Goal: Task Accomplishment & Management: Use online tool/utility

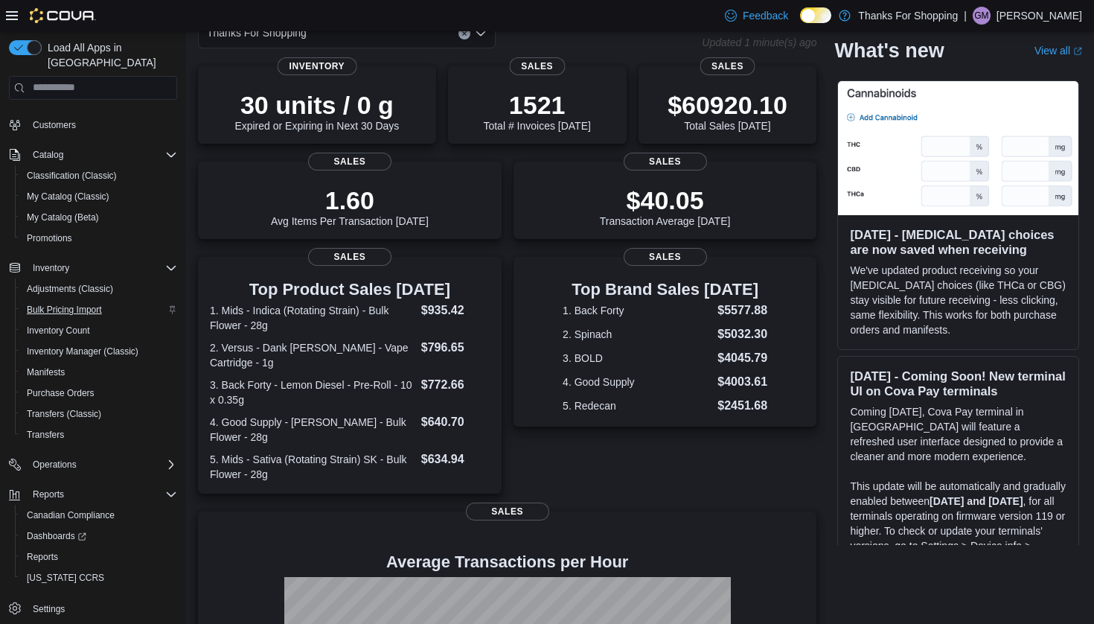
scroll to position [89, 0]
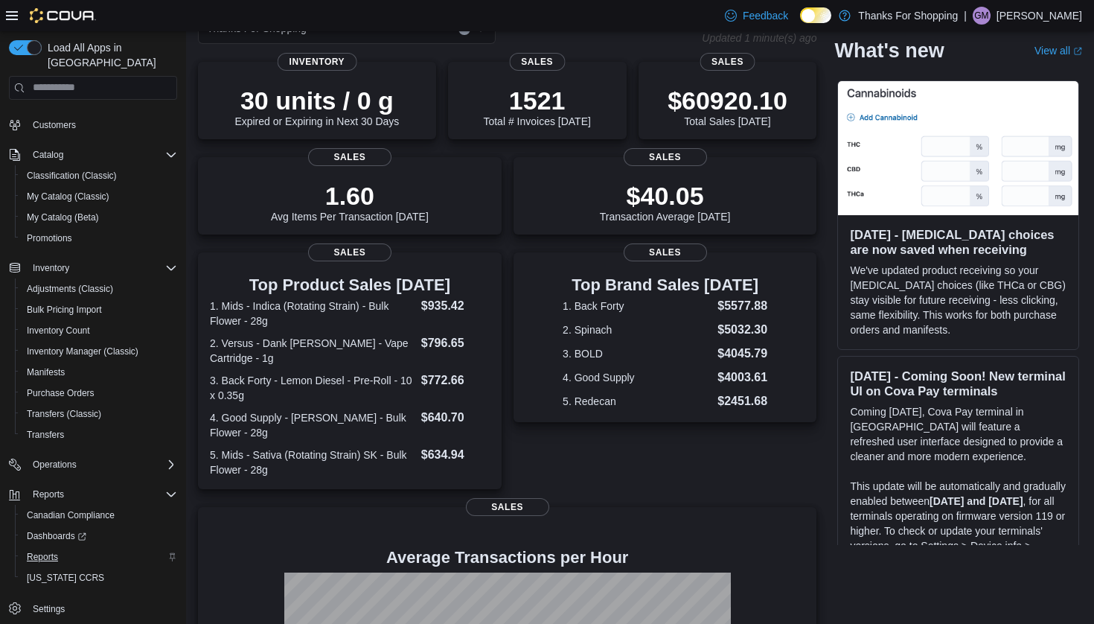
click at [40, 551] on span "Reports" at bounding box center [42, 557] width 31 height 12
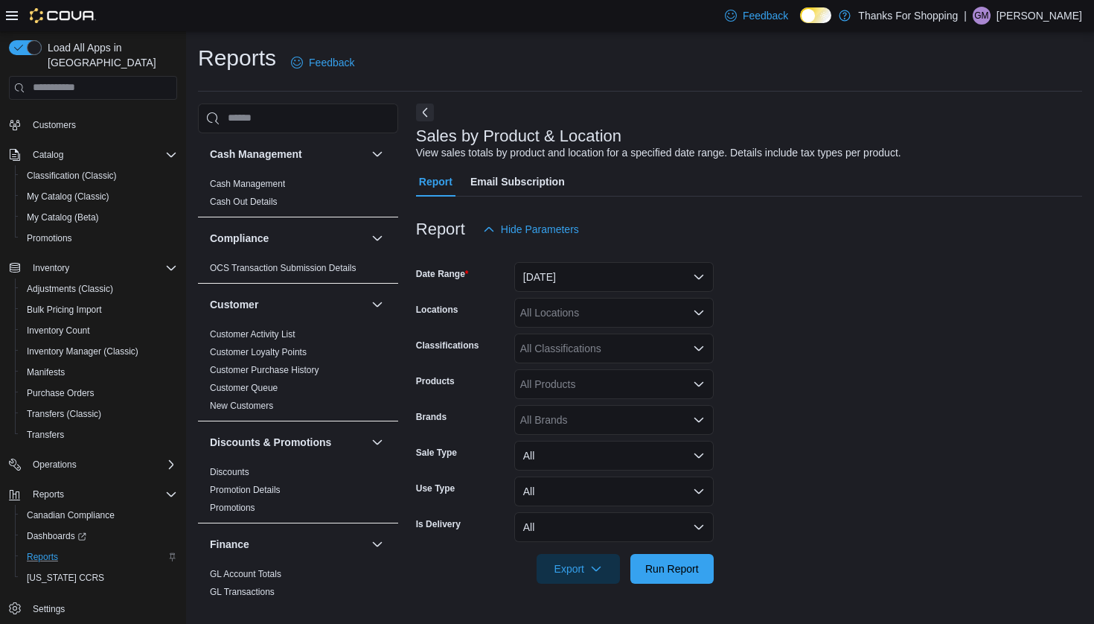
click at [706, 281] on button "[DATE]" at bounding box center [613, 277] width 199 height 30
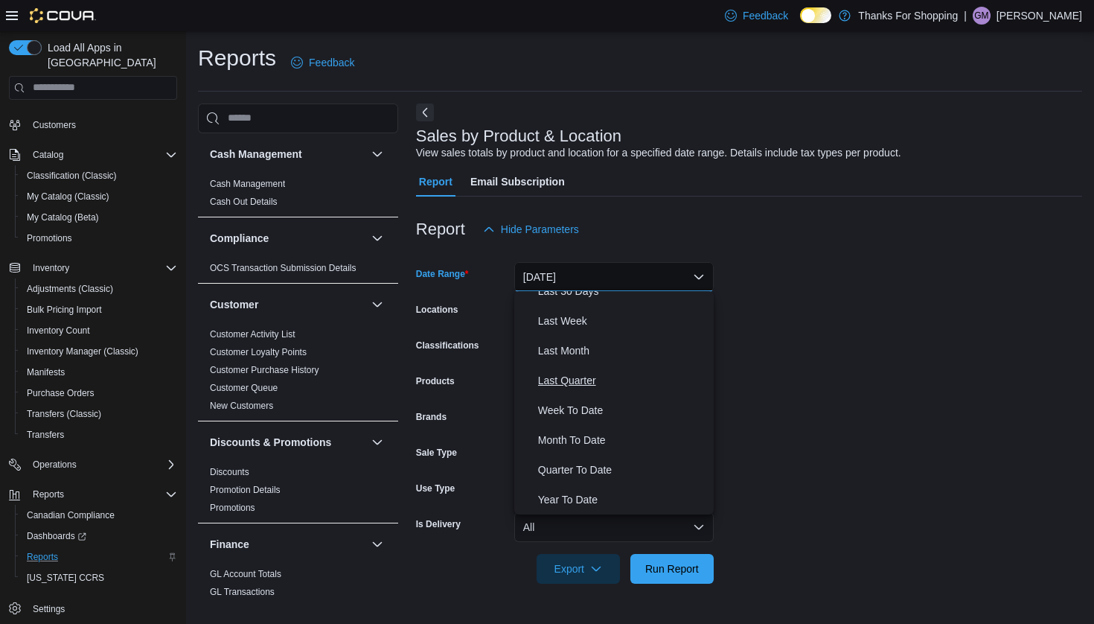
scroll to position [223, 0]
click at [593, 441] on span "Month To Date" at bounding box center [623, 440] width 170 height 18
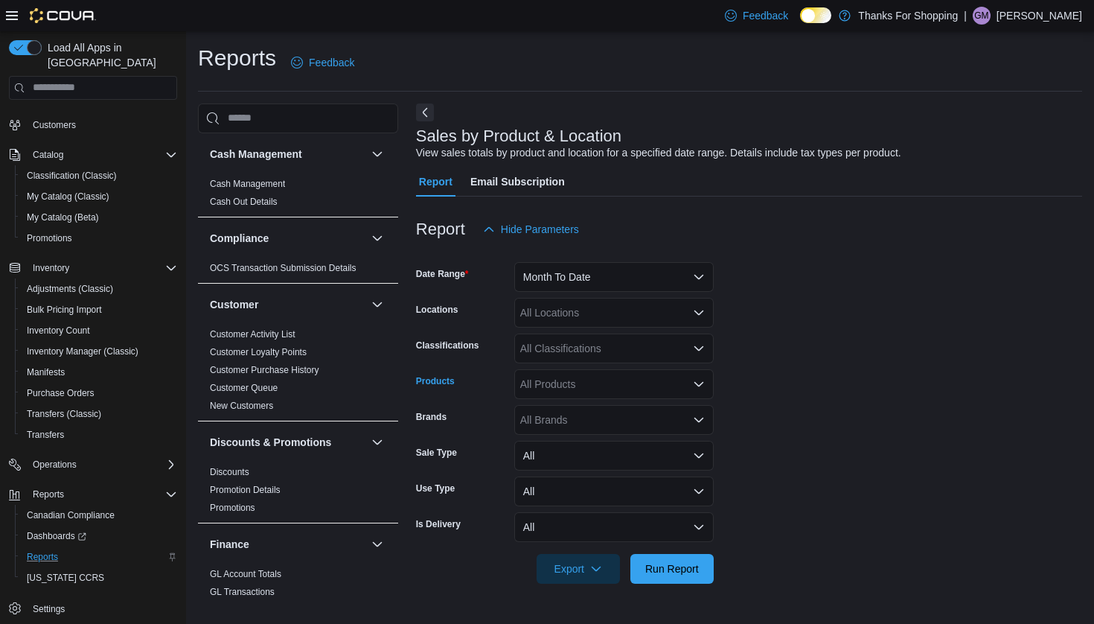
click at [644, 383] on div "All Products" at bounding box center [613, 384] width 199 height 30
type input "*"
click at [824, 457] on form "Date Range Month To Date Locations All Locations Classifications All Classifica…" at bounding box center [749, 413] width 666 height 339
click at [668, 426] on div "All Brands" at bounding box center [613, 420] width 199 height 30
type input "*******"
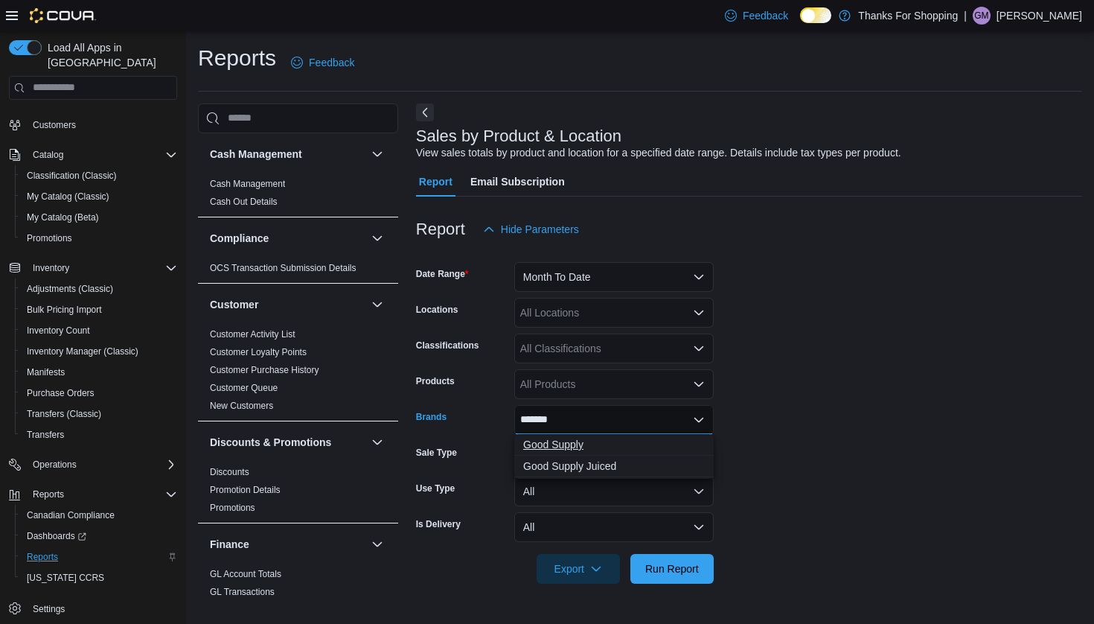
click at [580, 446] on span "Good Supply" at bounding box center [614, 444] width 182 height 15
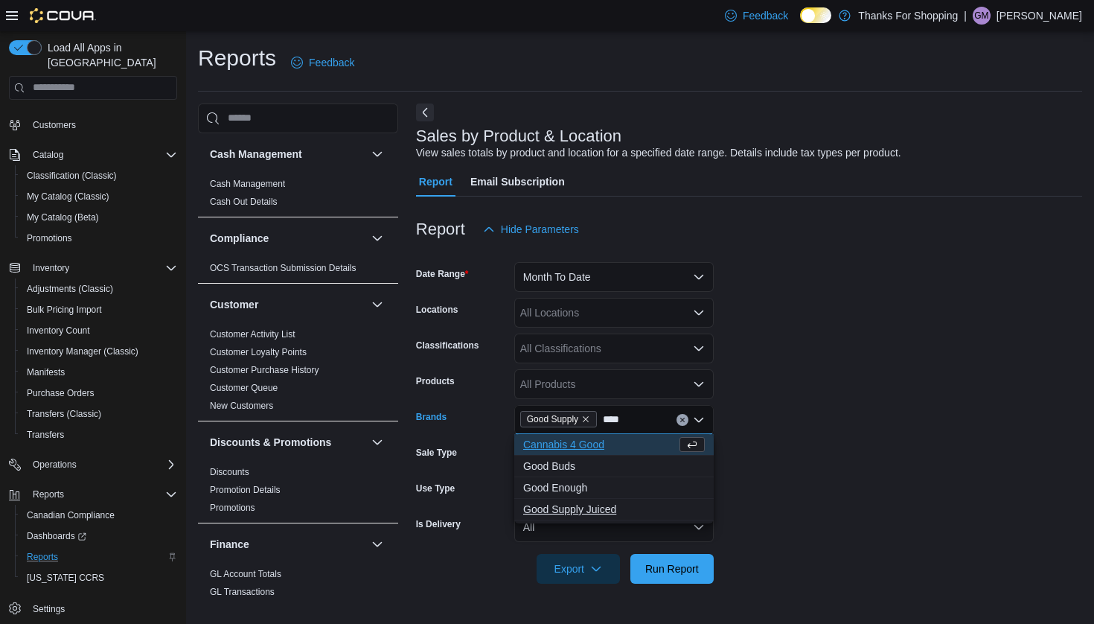
type input "****"
click at [569, 509] on span "Good Supply Juiced" at bounding box center [614, 509] width 182 height 15
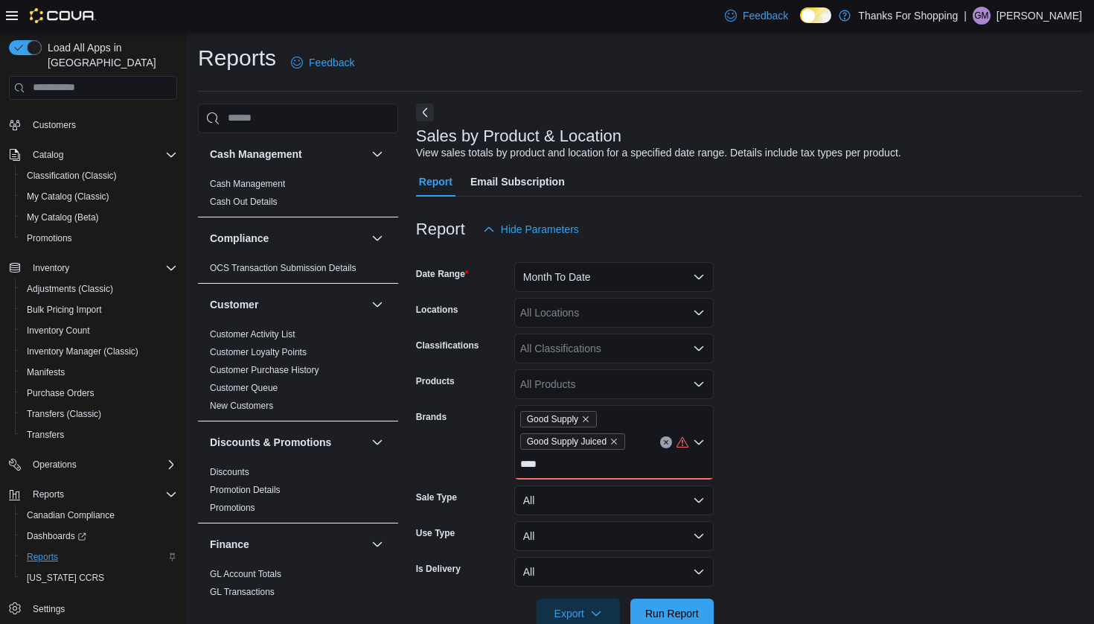
click at [837, 464] on form "Date Range Month To Date Locations All Locations Classifications All Classifica…" at bounding box center [749, 436] width 666 height 384
click at [623, 471] on div "Good Supply Good Supply Juiced ****" at bounding box center [613, 442] width 199 height 74
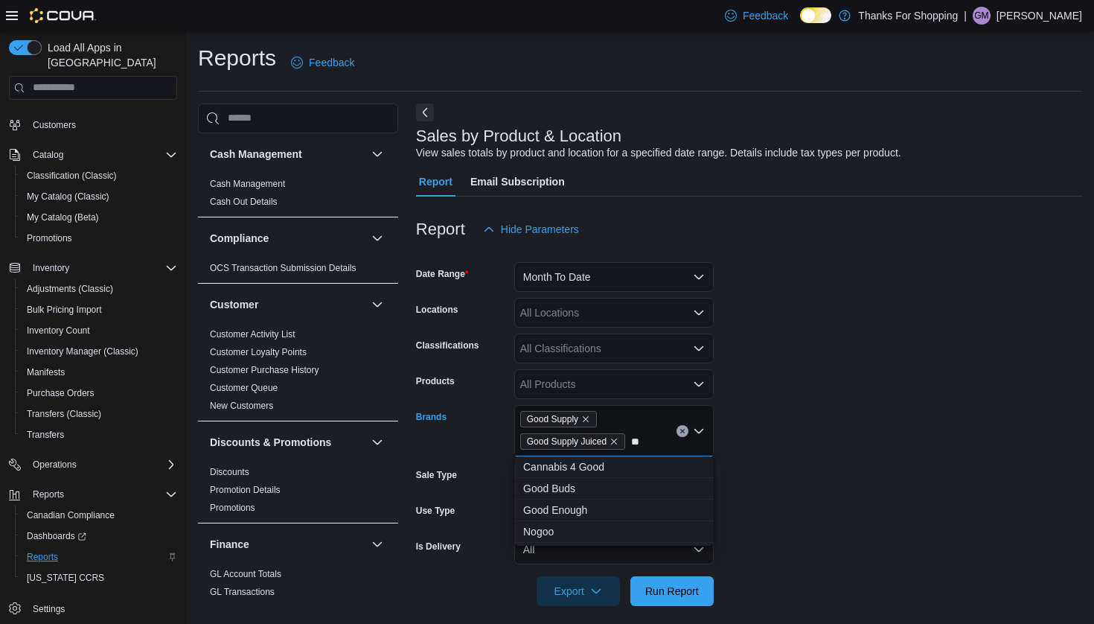
type input "*"
click at [839, 375] on form "Date Range Month To Date Locations All Locations Classifications All Classifica…" at bounding box center [749, 425] width 666 height 362
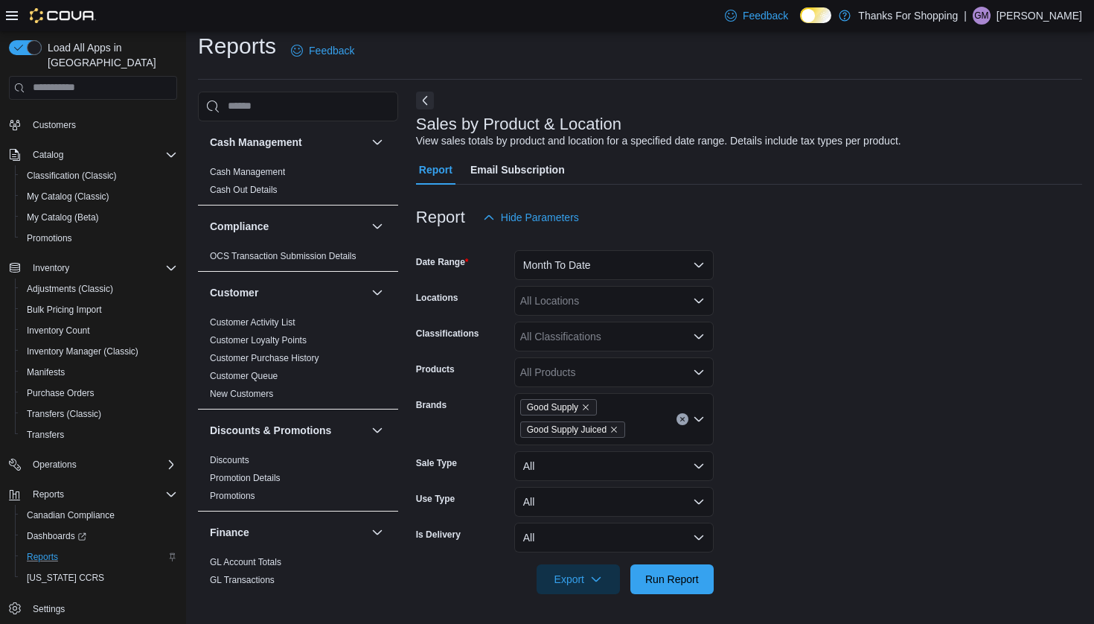
scroll to position [11, 0]
click at [677, 581] on span "Run Report" at bounding box center [672, 579] width 54 height 15
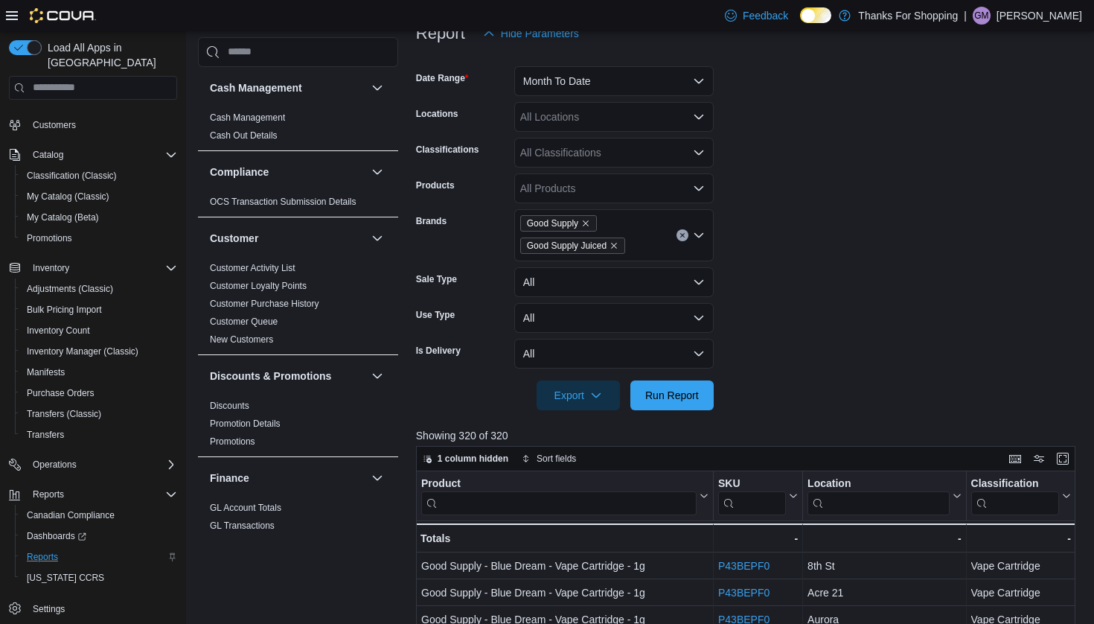
scroll to position [235, 0]
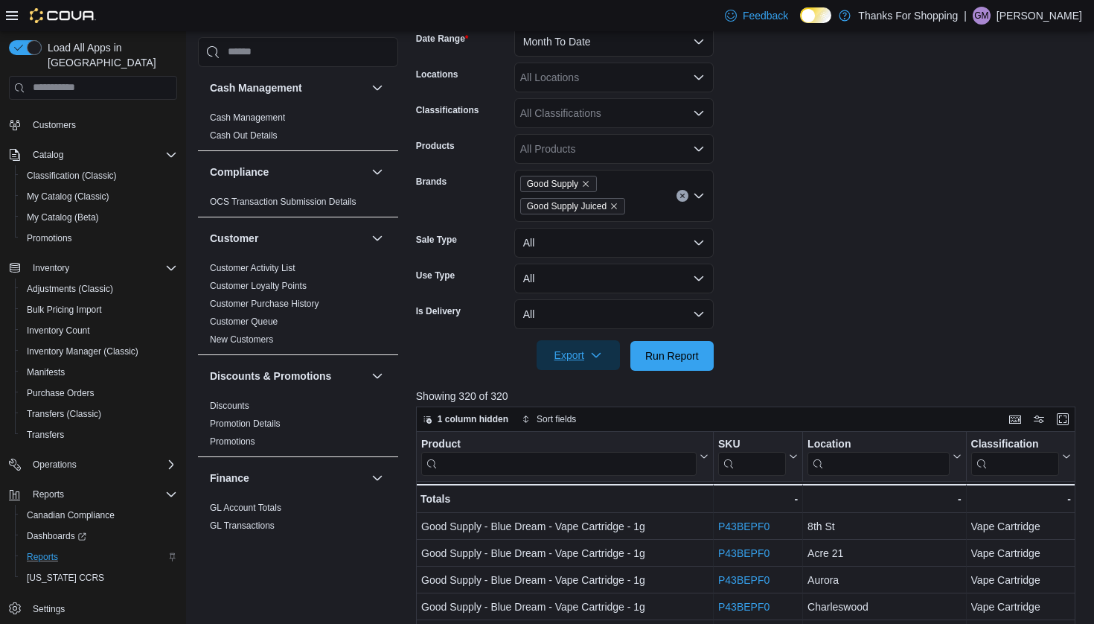
click at [574, 345] on span "Export" at bounding box center [577, 355] width 65 height 30
click at [593, 385] on span "Export to Excel" at bounding box center [580, 385] width 67 height 12
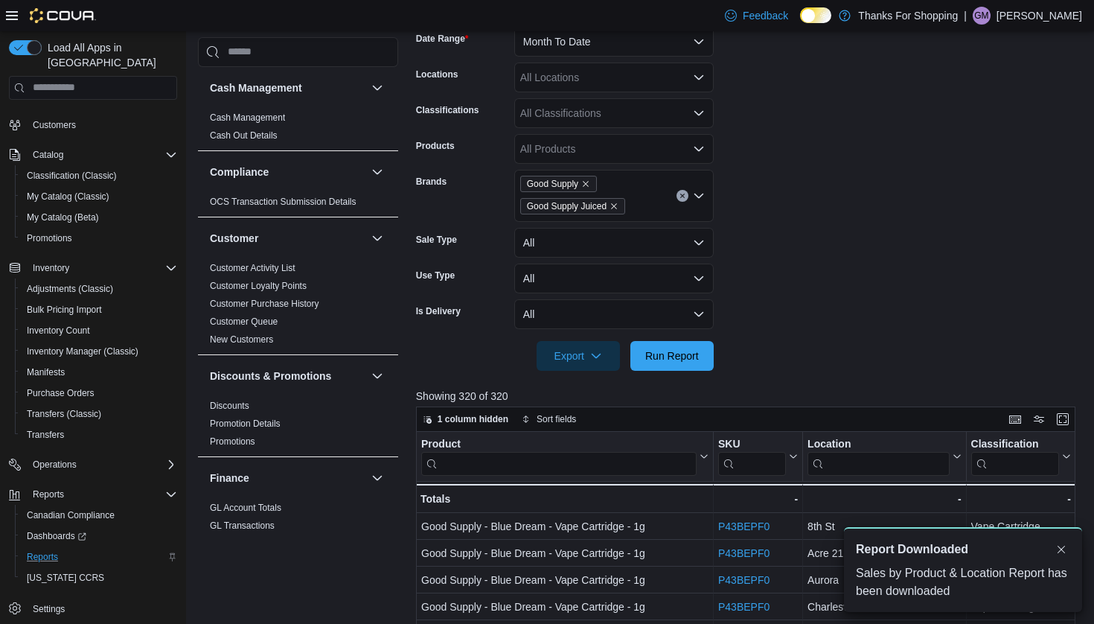
scroll to position [0, 0]
